Goal: Navigation & Orientation: Find specific page/section

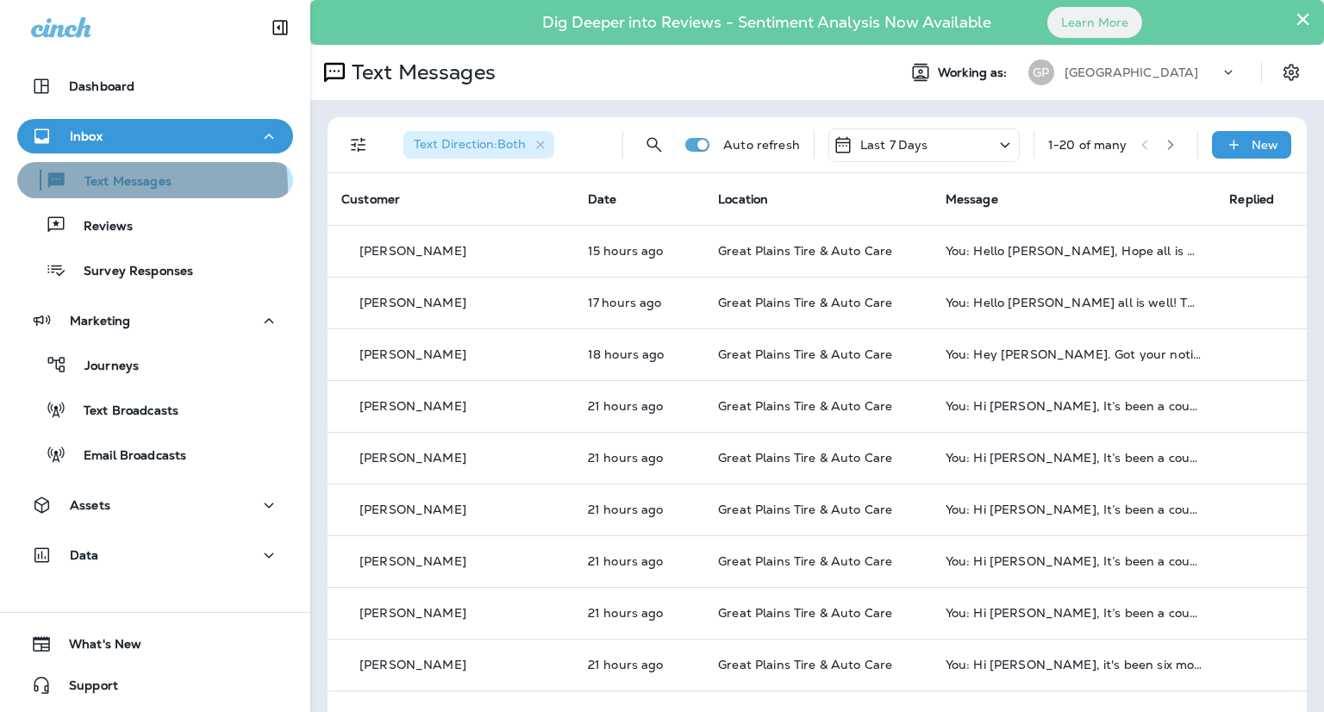
click at [145, 187] on p "Text Messages" at bounding box center [119, 182] width 104 height 16
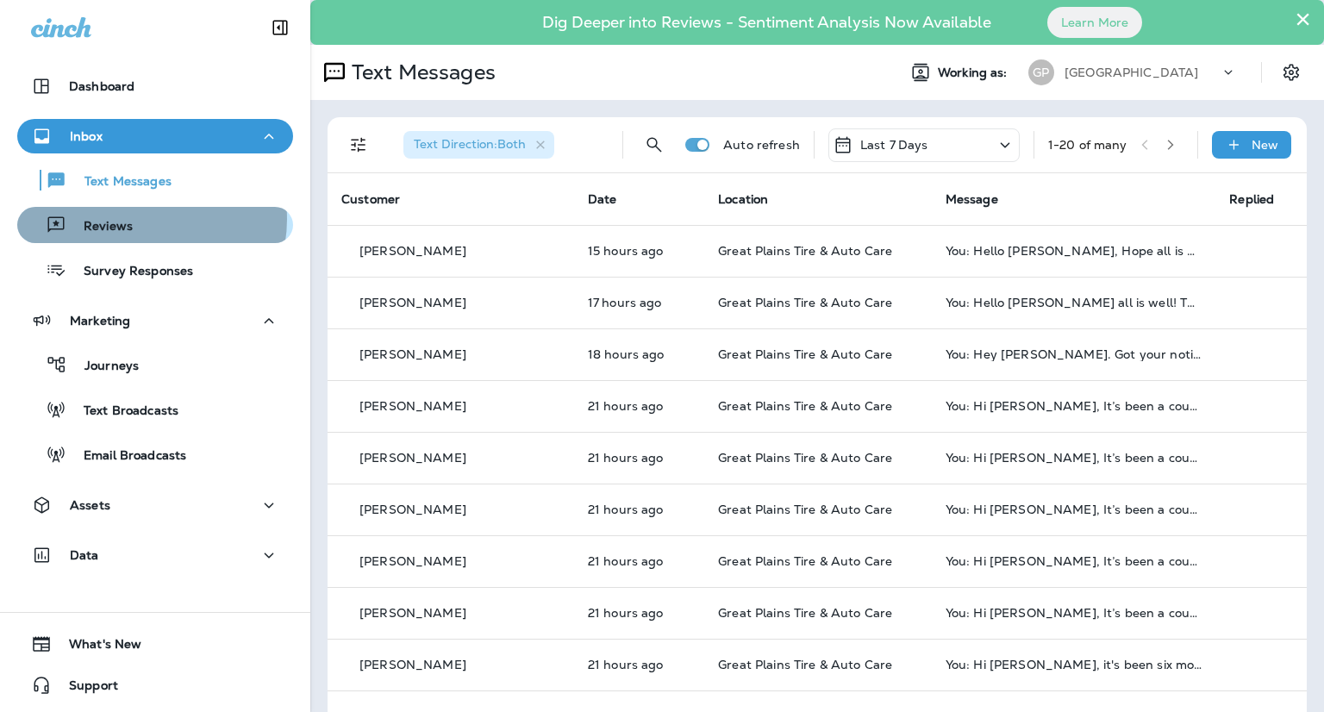
click at [138, 219] on div "Reviews" at bounding box center [155, 225] width 262 height 26
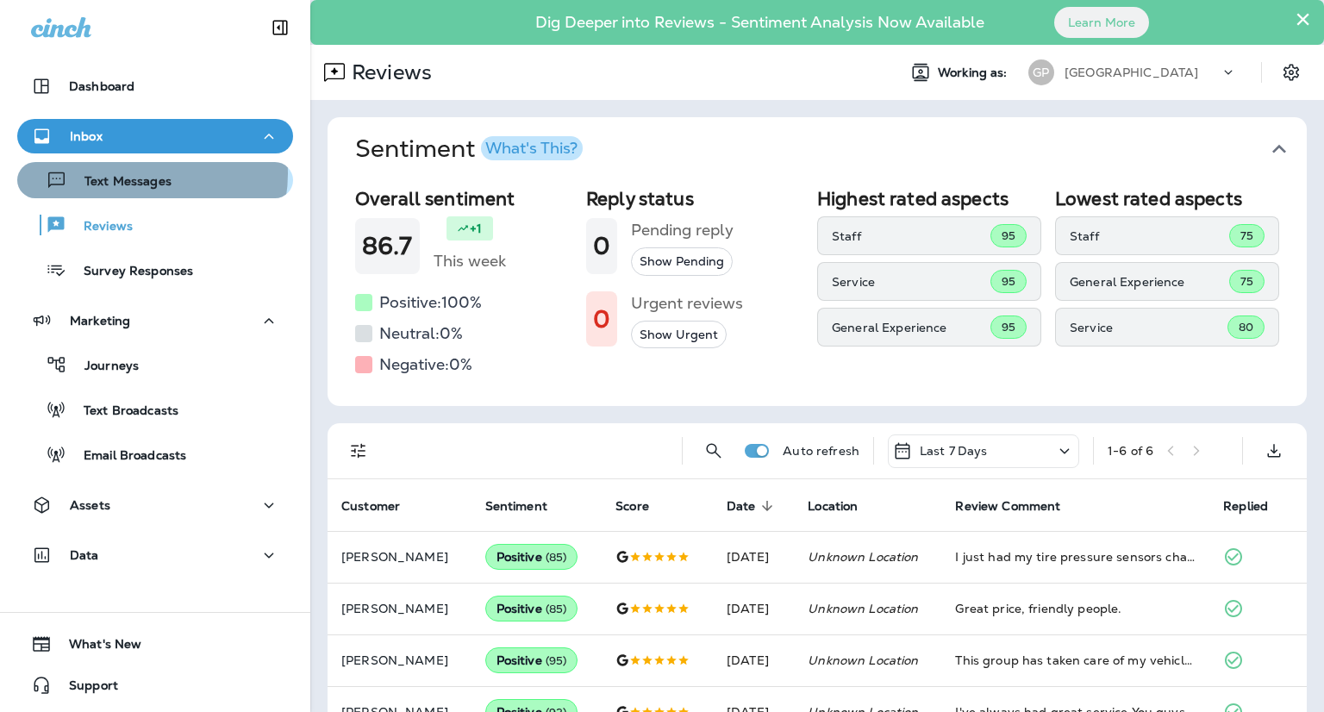
click at [139, 174] on p "Text Messages" at bounding box center [119, 182] width 104 height 16
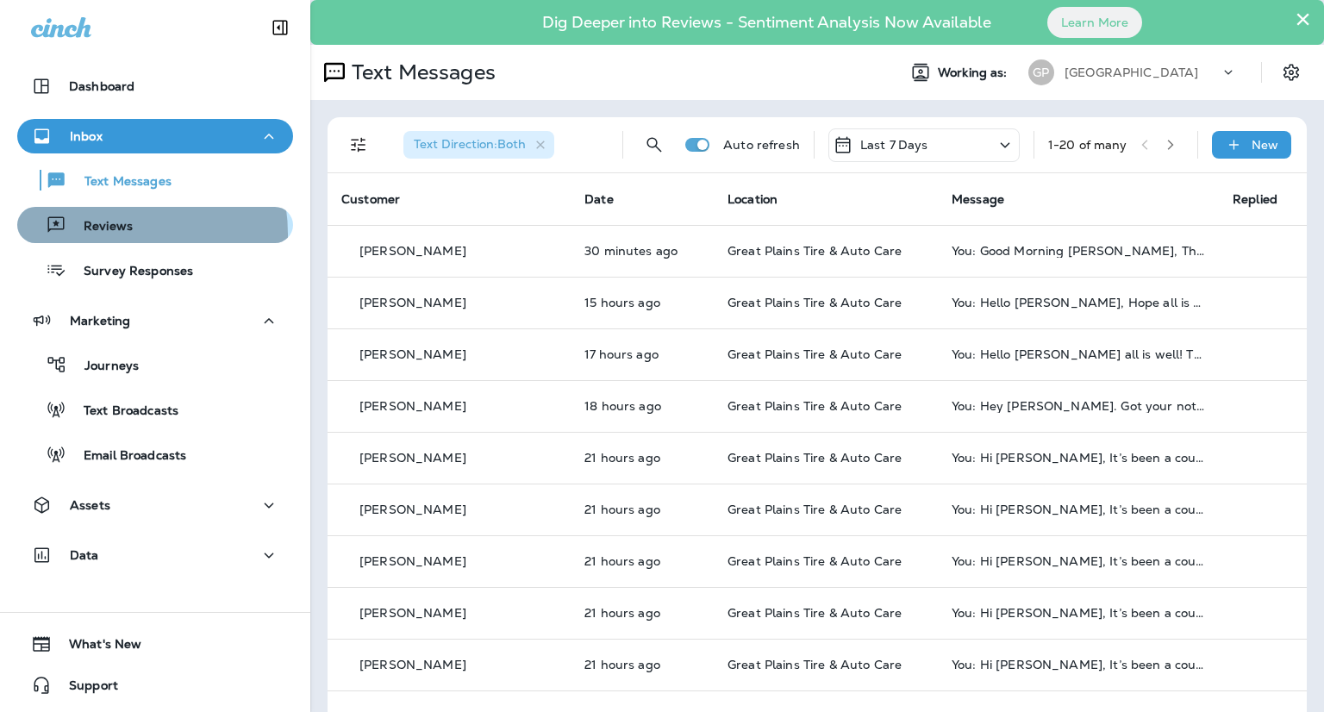
click at [103, 234] on p "Reviews" at bounding box center [99, 227] width 66 height 16
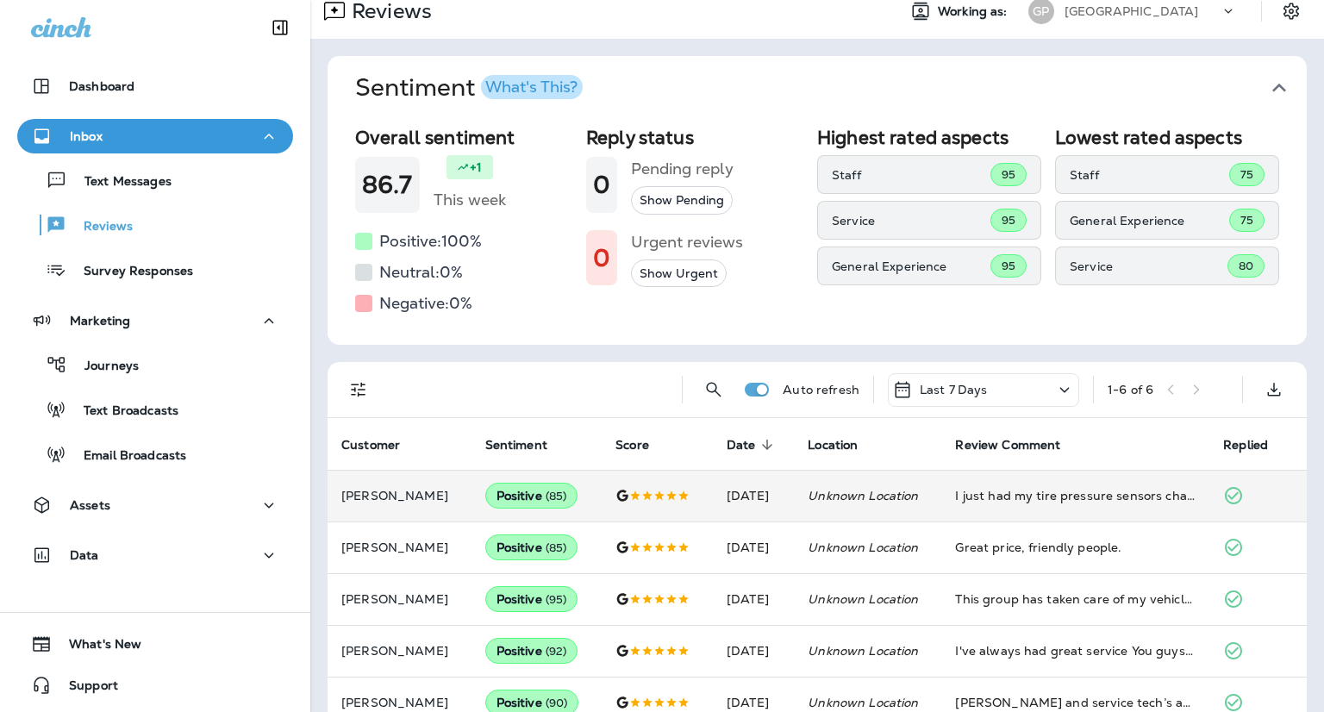
scroll to position [147, 0]
